Goal: Check status: Check status

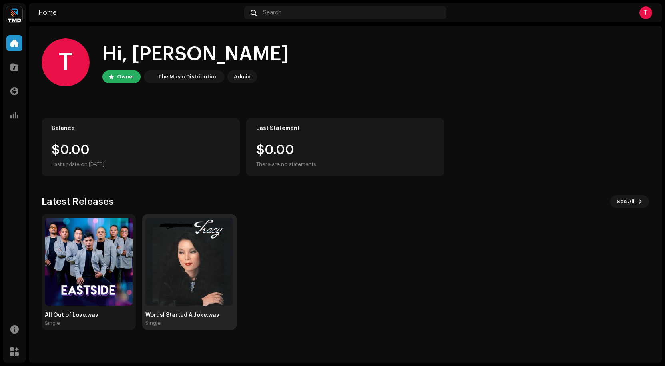
click at [186, 253] on img at bounding box center [190, 261] width 88 height 88
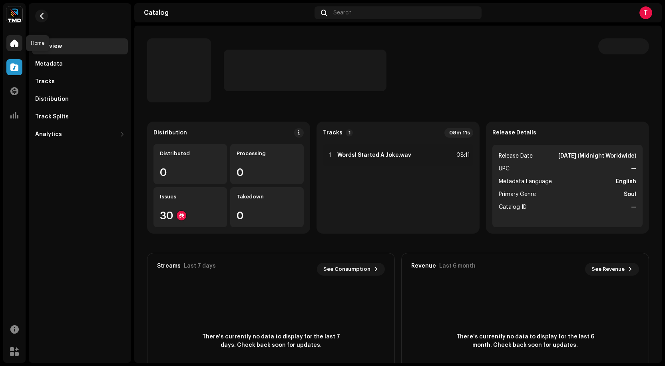
click at [14, 43] on span at bounding box center [14, 43] width 8 height 6
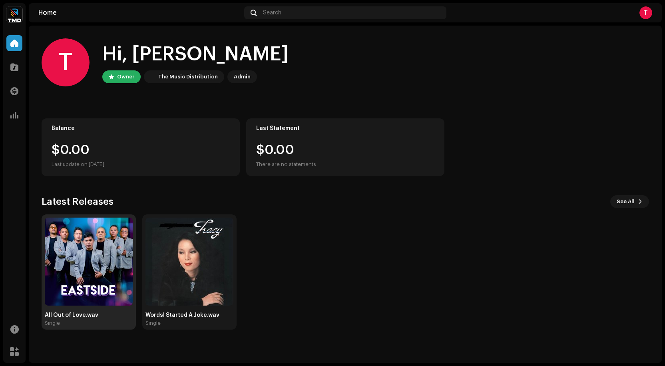
click at [100, 255] on img at bounding box center [89, 261] width 88 height 88
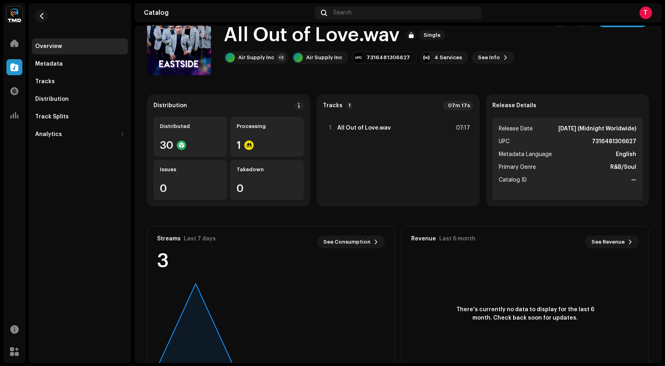
scroll to position [63, 0]
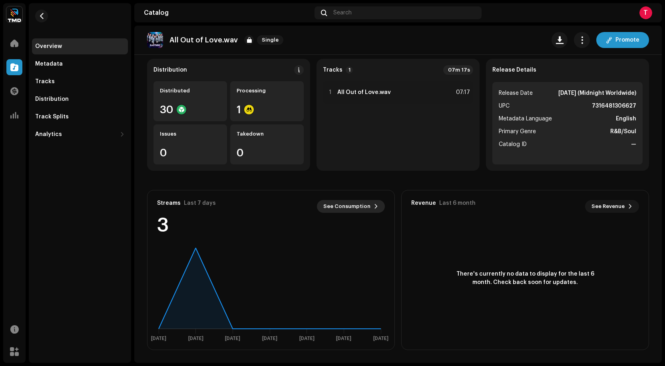
click at [365, 205] on span "See Consumption" at bounding box center [346, 206] width 47 height 16
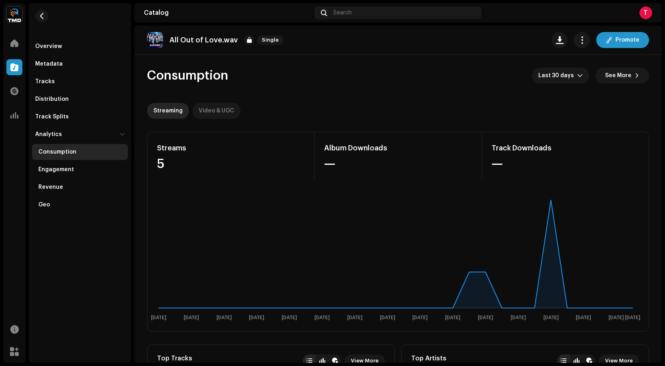
click at [211, 108] on div "Video & UGC" at bounding box center [217, 111] width 36 height 16
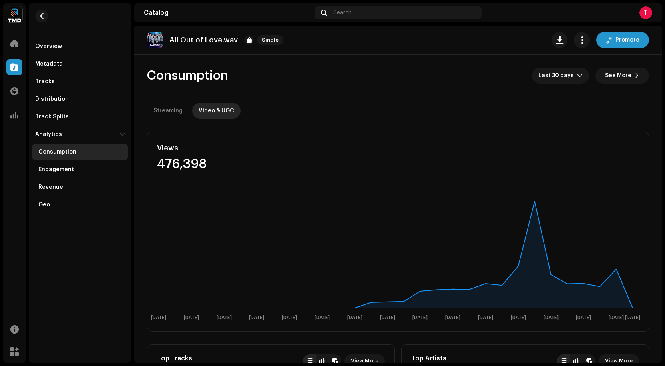
click at [646, 12] on div "T" at bounding box center [646, 12] width 13 height 13
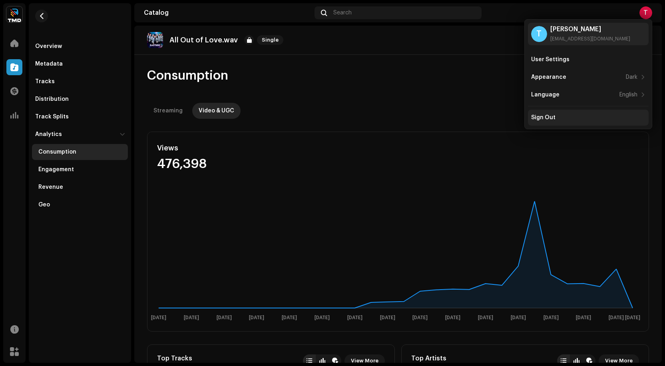
click at [540, 115] on div "Sign Out" at bounding box center [543, 117] width 24 height 6
